Goal: Task Accomplishment & Management: Use online tool/utility

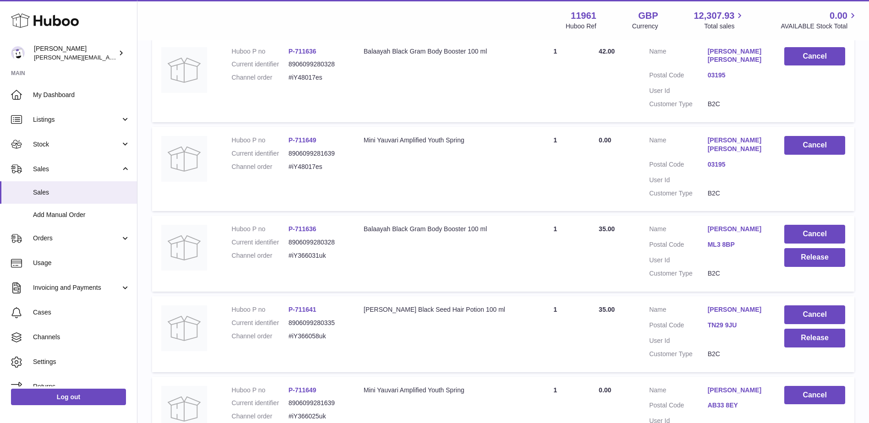
scroll to position [370, 0]
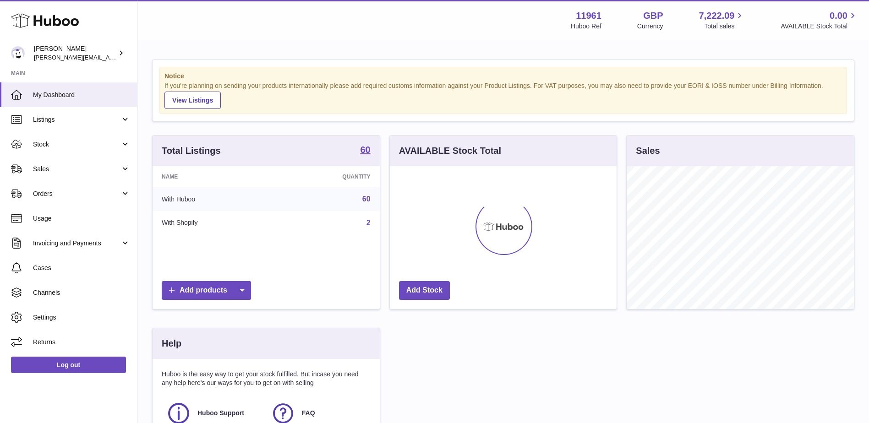
scroll to position [143, 227]
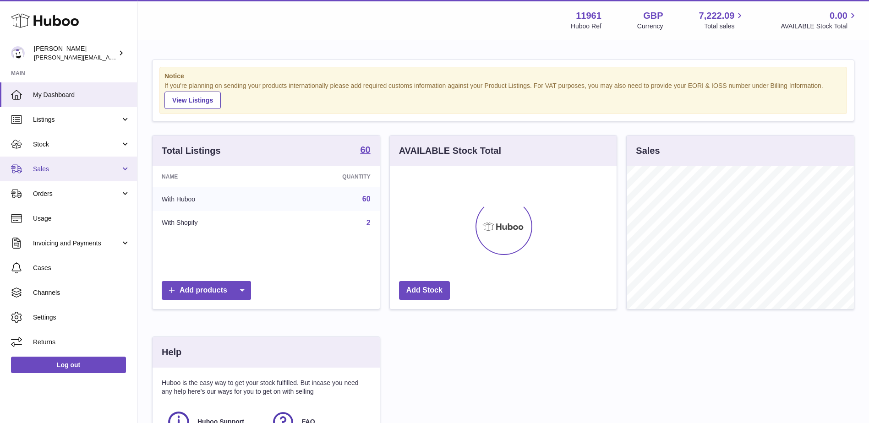
click at [107, 174] on link "Sales" at bounding box center [68, 169] width 137 height 25
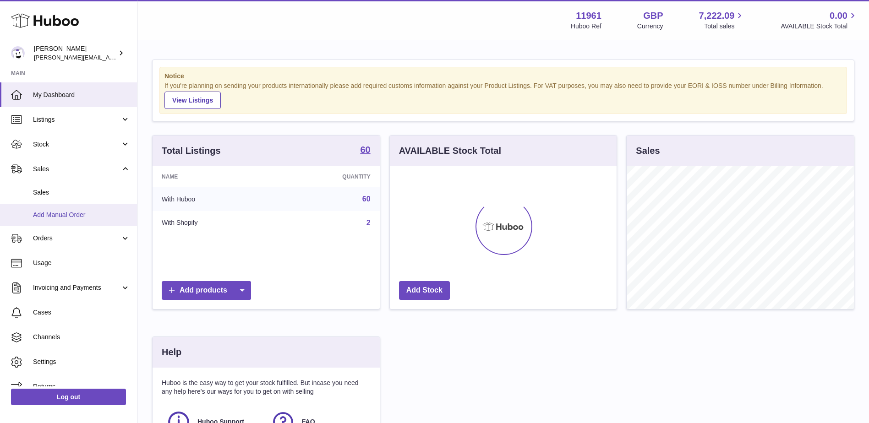
click at [61, 216] on span "Add Manual Order" at bounding box center [81, 215] width 97 height 9
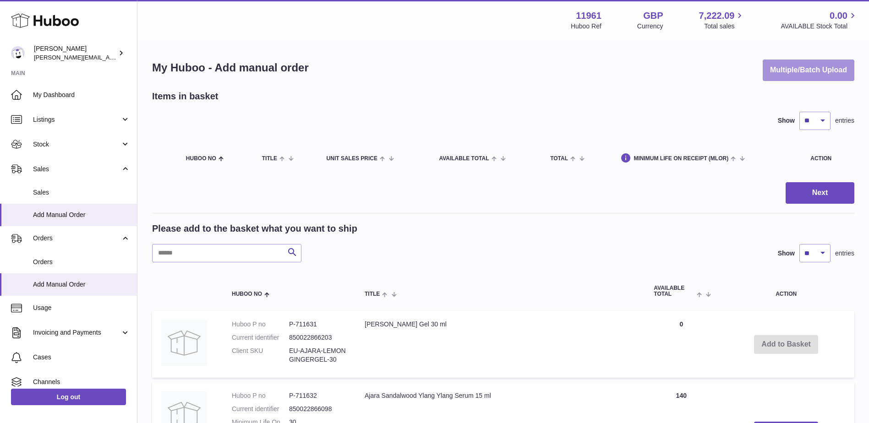
click at [789, 66] on button "Multiple/Batch Upload" at bounding box center [809, 71] width 92 height 22
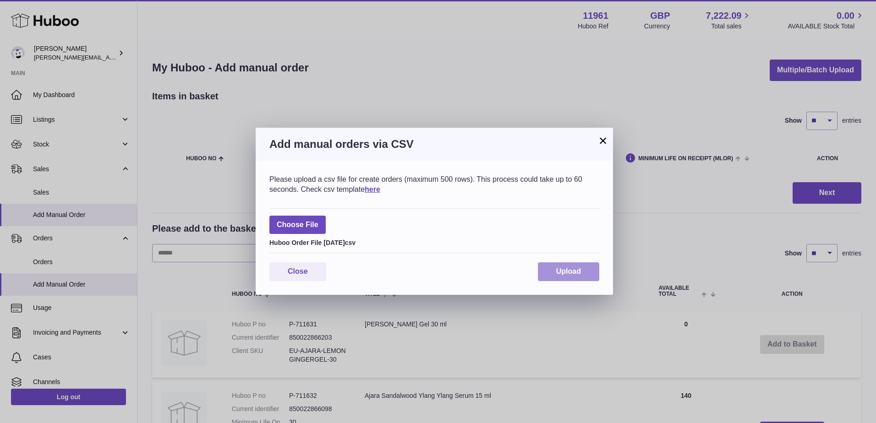
click at [574, 271] on span "Upload" at bounding box center [568, 272] width 25 height 8
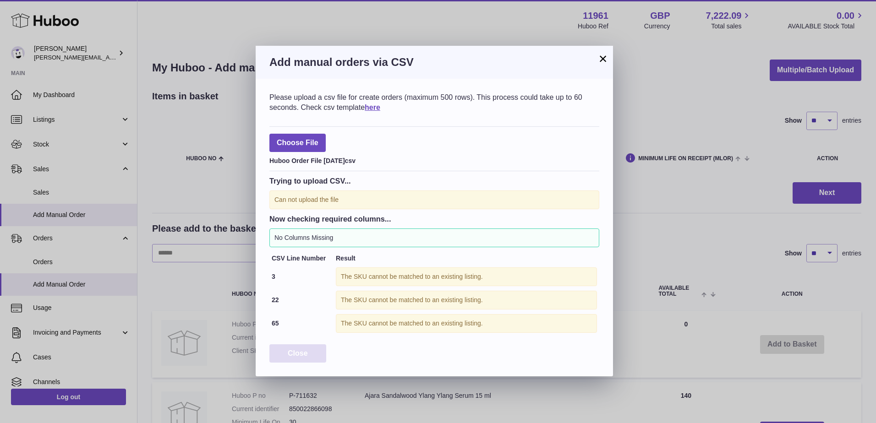
click at [304, 350] on span "Close" at bounding box center [298, 354] width 20 height 8
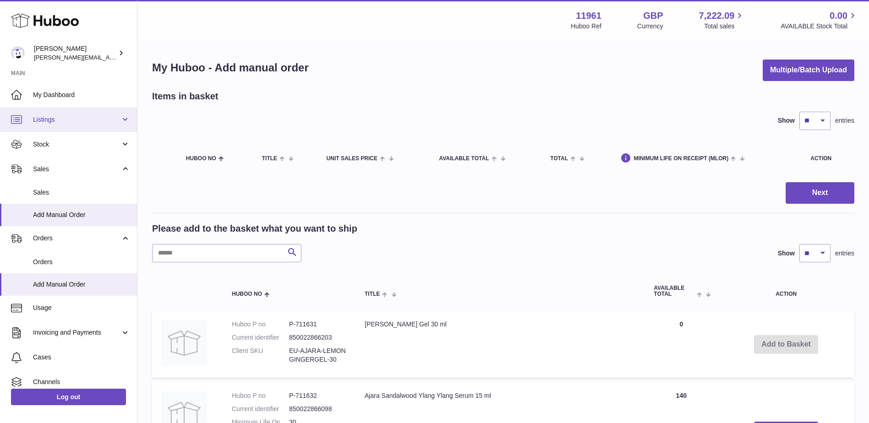
click at [104, 118] on span "Listings" at bounding box center [77, 119] width 88 height 9
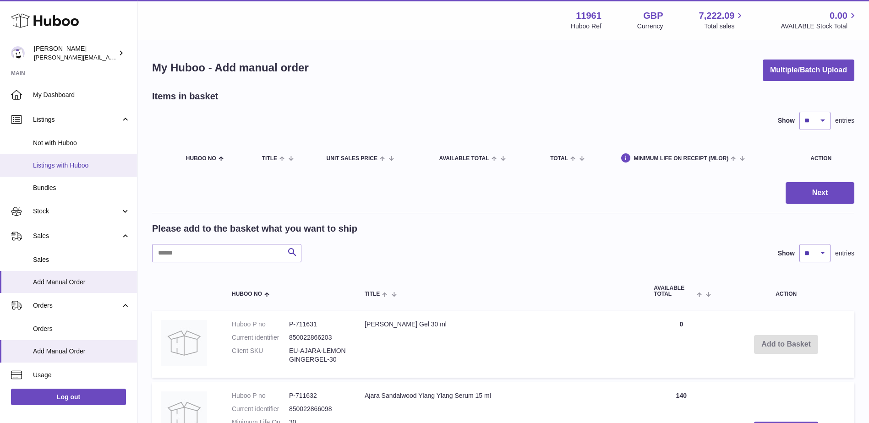
click at [73, 167] on span "Listings with Huboo" at bounding box center [81, 165] width 97 height 9
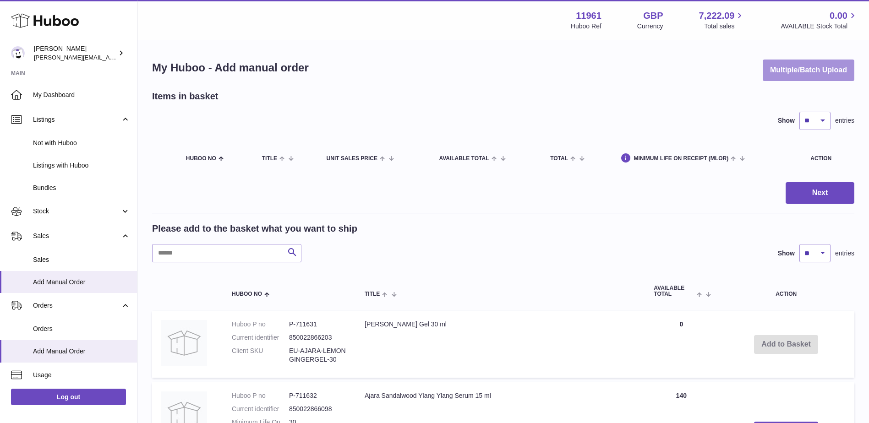
click at [823, 75] on button "Multiple/Batch Upload" at bounding box center [809, 71] width 92 height 22
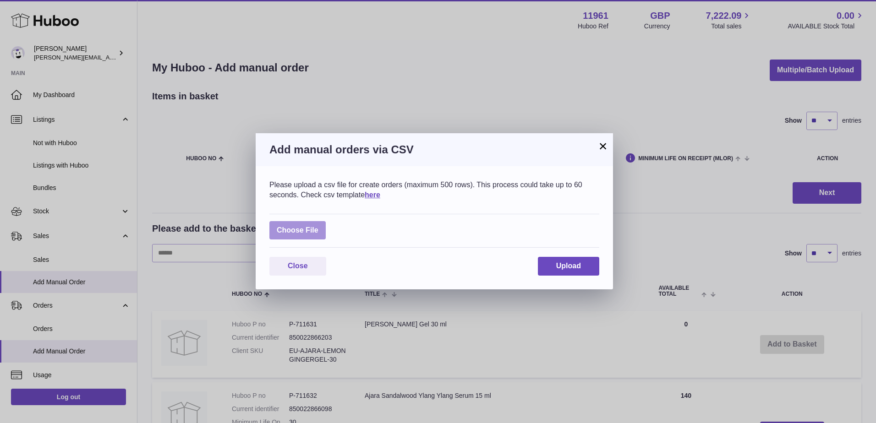
click at [285, 228] on label at bounding box center [297, 230] width 56 height 19
click at [318, 226] on input "file" at bounding box center [318, 226] width 0 height 0
type input "**********"
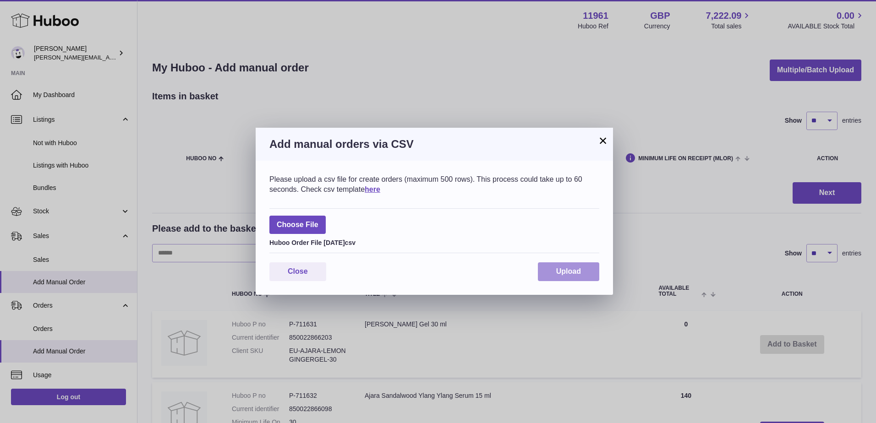
click at [570, 273] on span "Upload" at bounding box center [568, 272] width 25 height 8
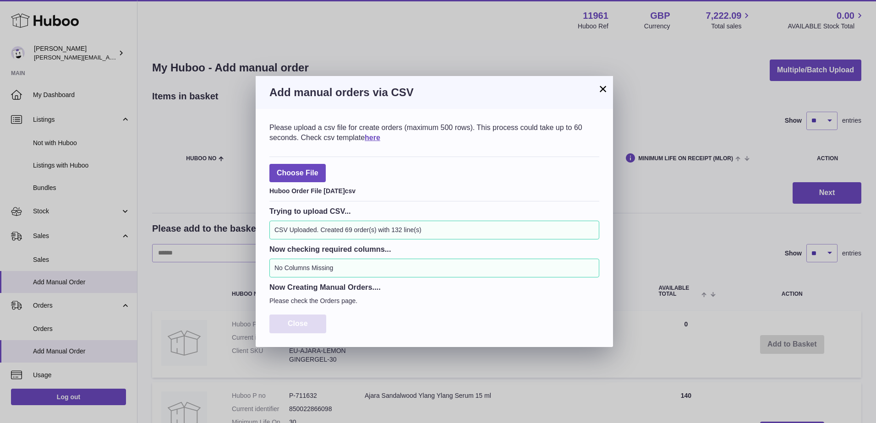
click at [301, 324] on span "Close" at bounding box center [298, 324] width 20 height 8
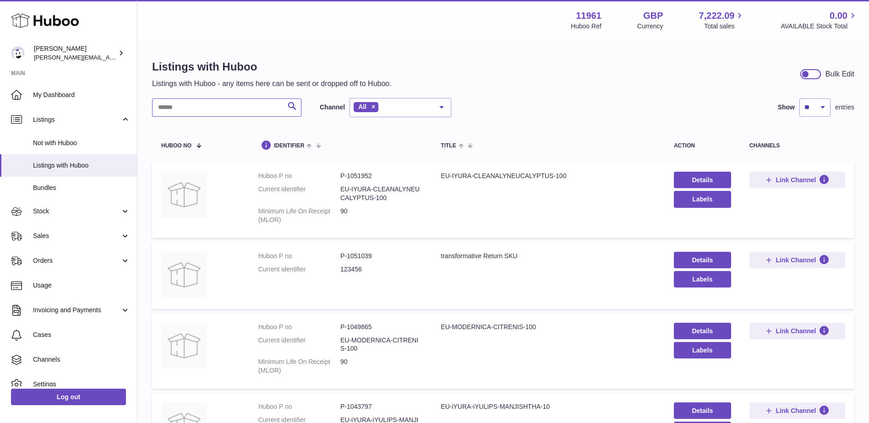
click at [200, 107] on input "text" at bounding box center [226, 108] width 149 height 18
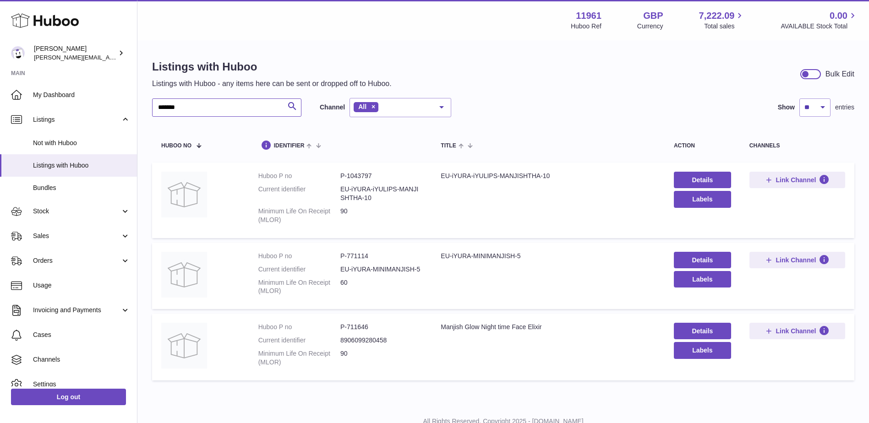
type input "*******"
copy dl "EU-iYURA-MINIMANJISH-5"
drag, startPoint x: 334, startPoint y: 267, endPoint x: 419, endPoint y: 271, distance: 85.3
click at [419, 271] on dl "Huboo P no P-771114 Current identifier EU-iYURA-MINIMANJISH-5 Minimum Life On R…" at bounding box center [340, 276] width 165 height 49
